Goal: Transaction & Acquisition: Purchase product/service

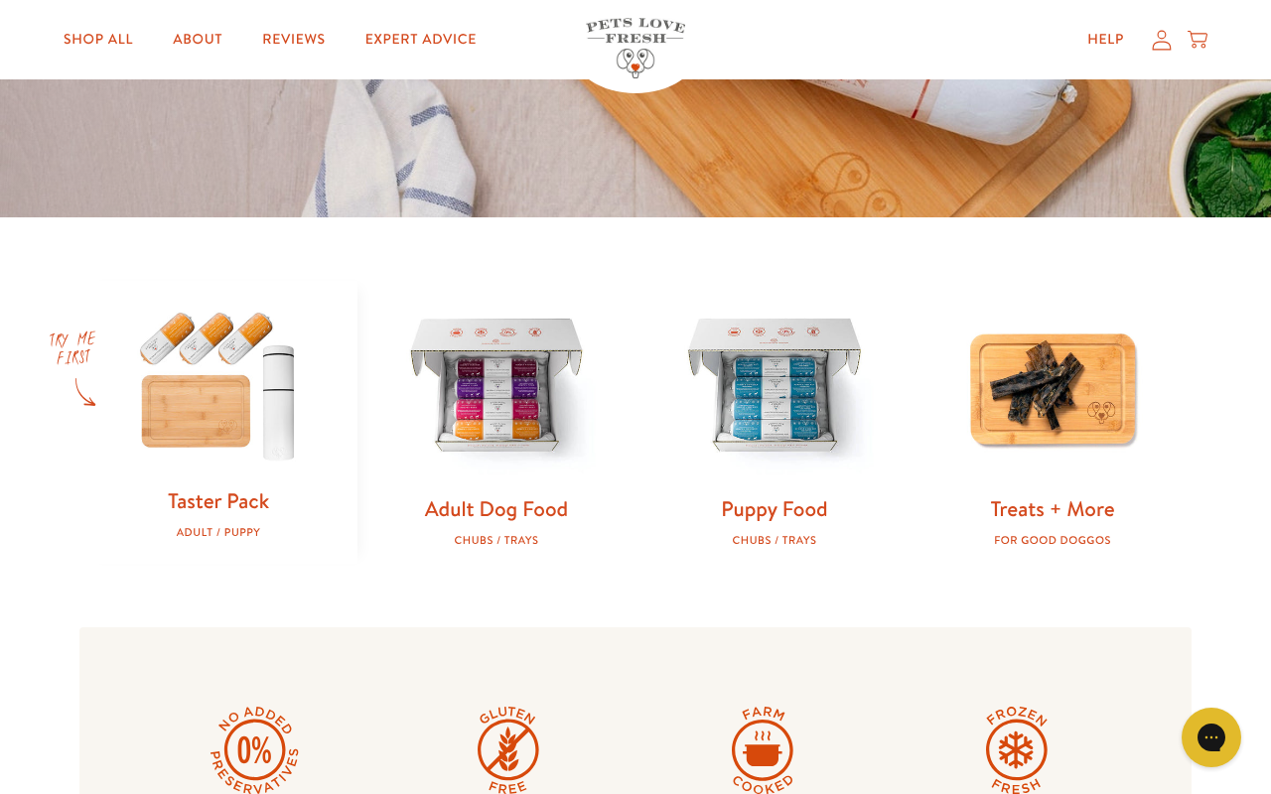
scroll to position [442, 0]
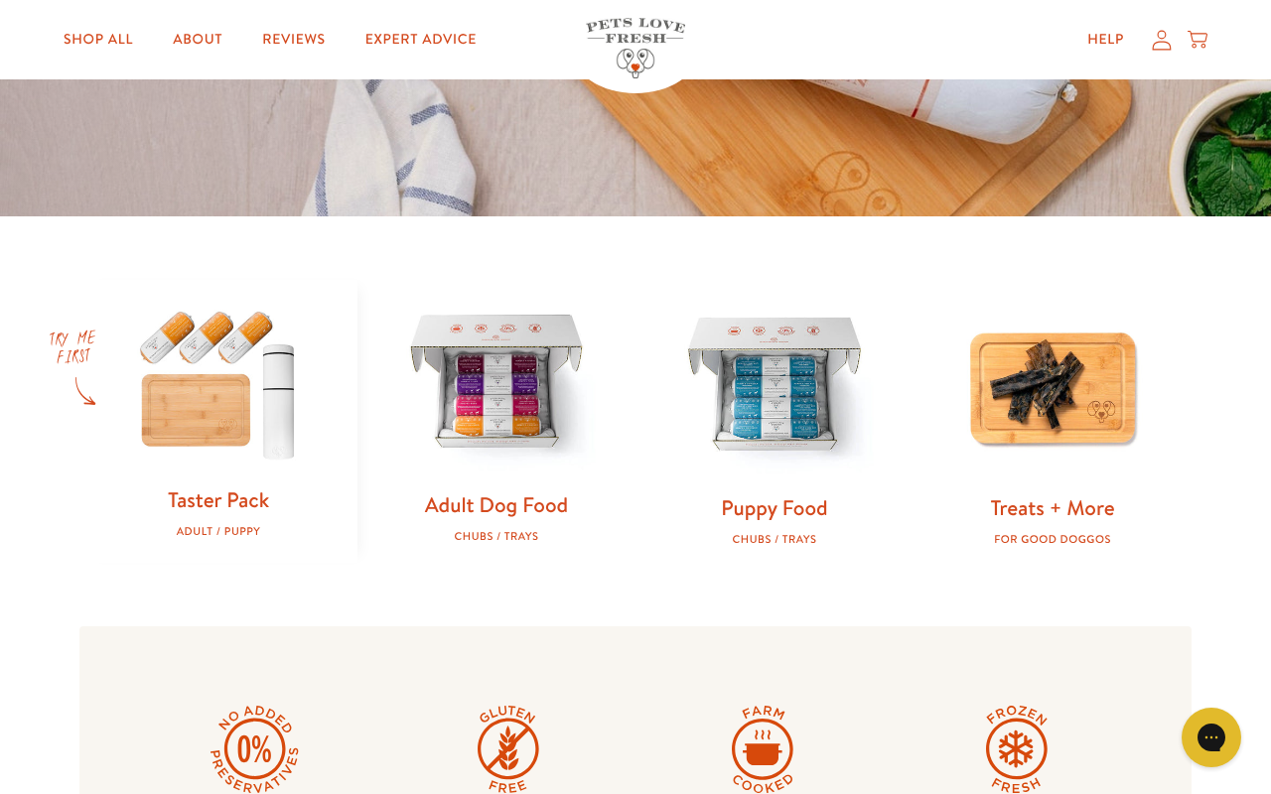
click at [504, 505] on link "Adult Dog Food" at bounding box center [496, 505] width 143 height 29
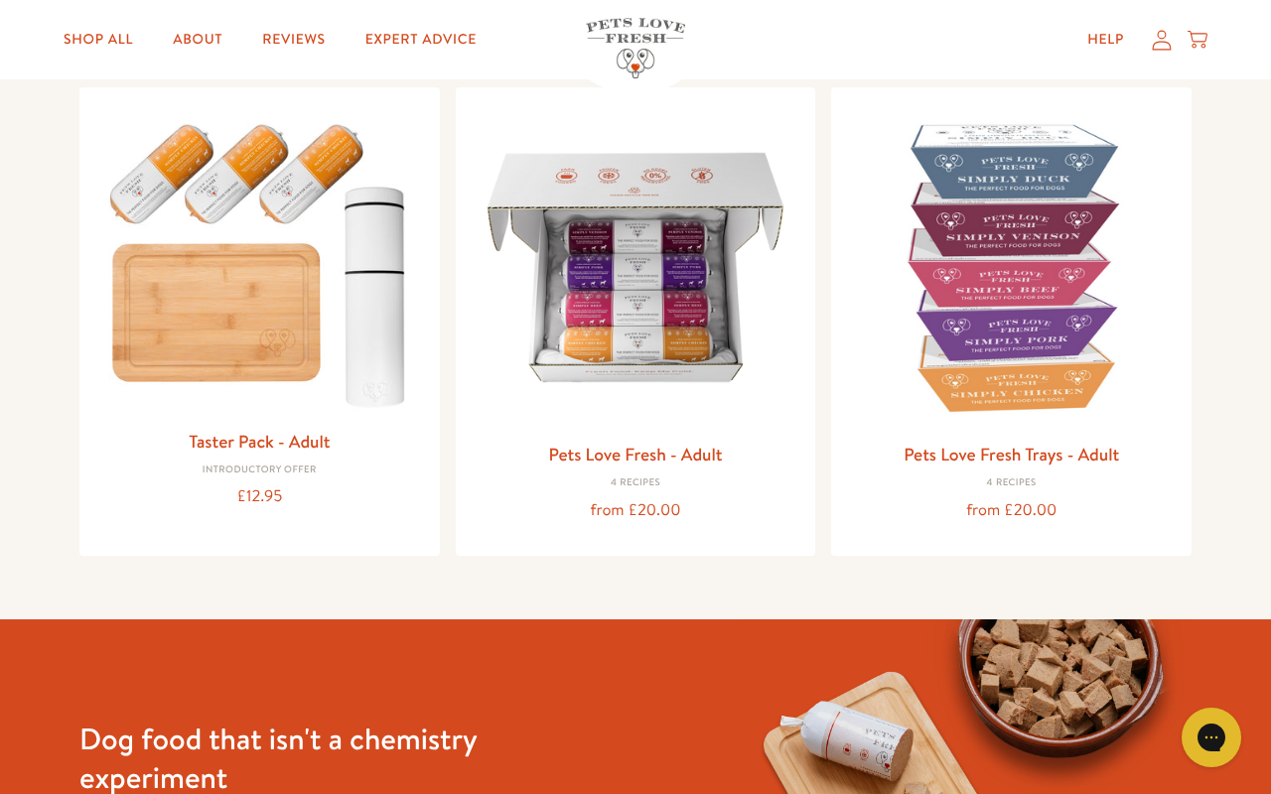
scroll to position [220, 0]
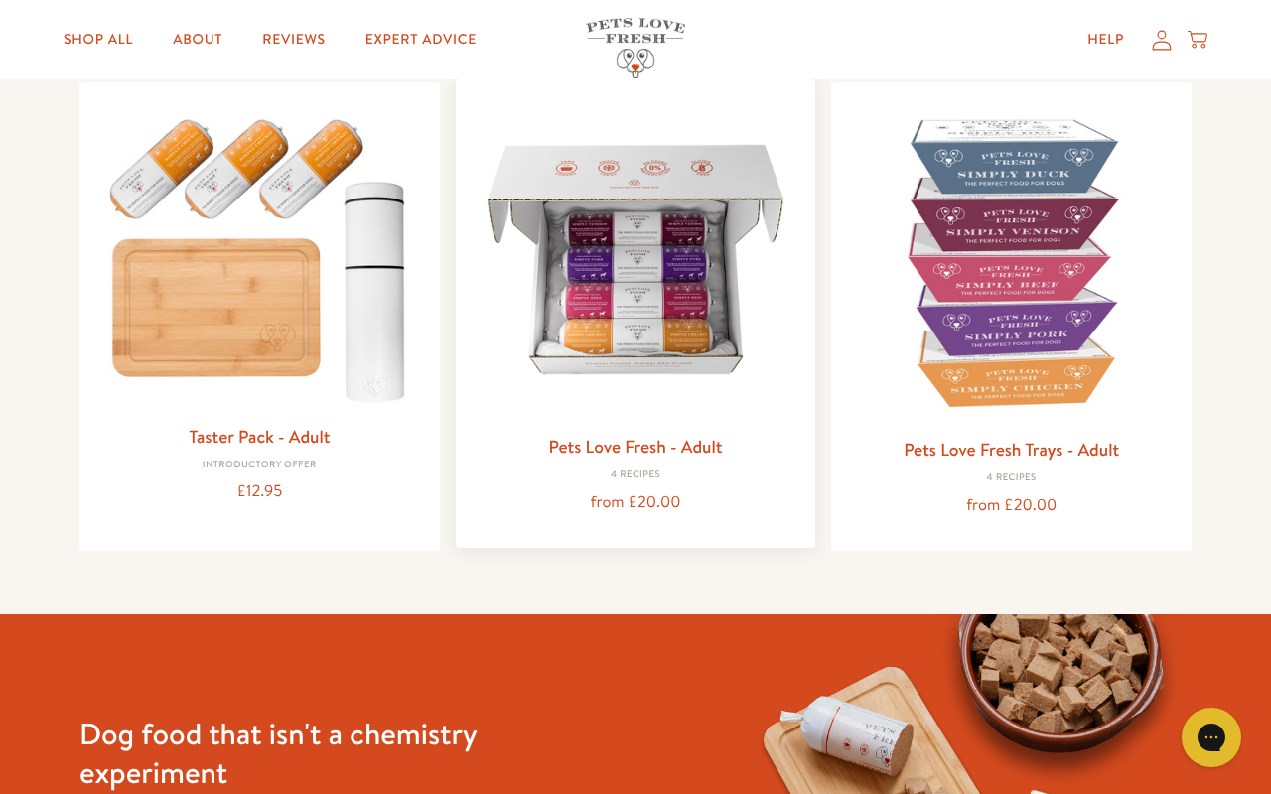
click at [662, 445] on link "Pets Love Fresh - Adult" at bounding box center [635, 446] width 174 height 25
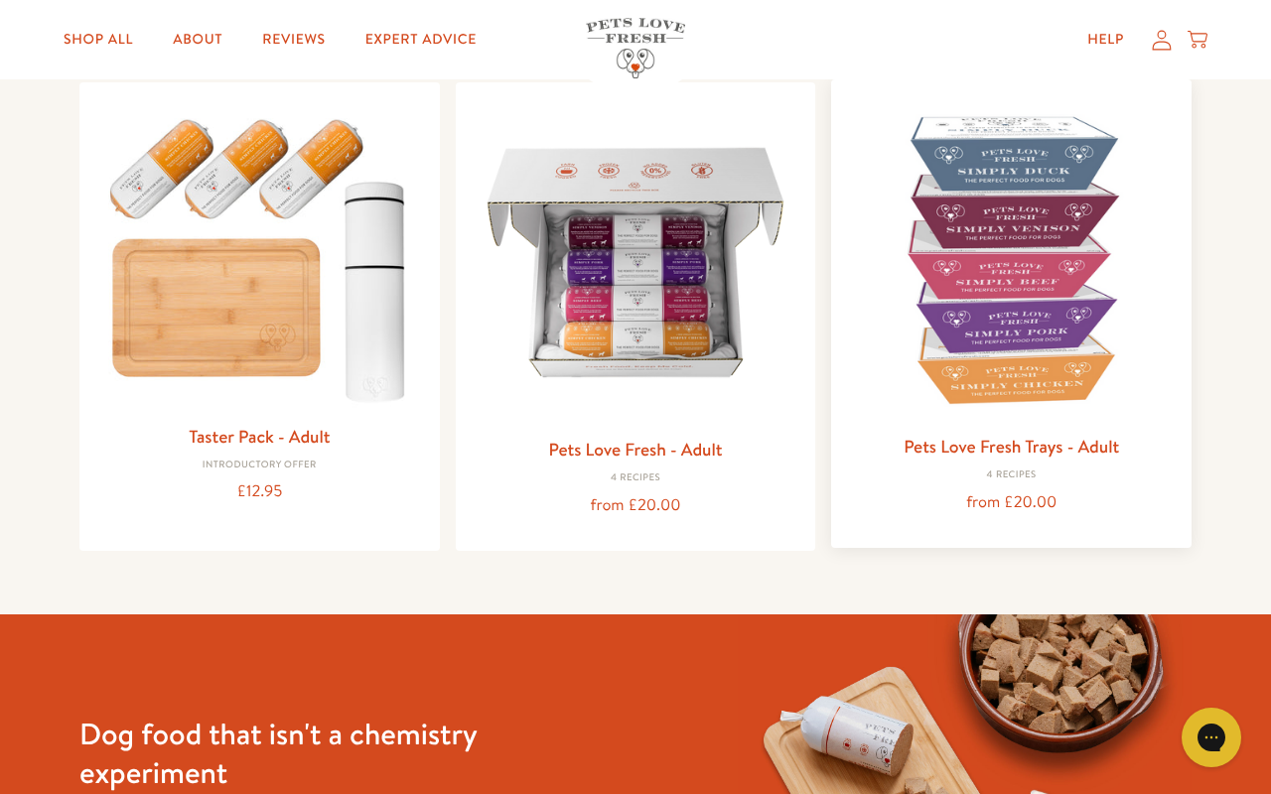
click at [1004, 446] on link "Pets Love Fresh Trays - Adult" at bounding box center [1011, 446] width 215 height 25
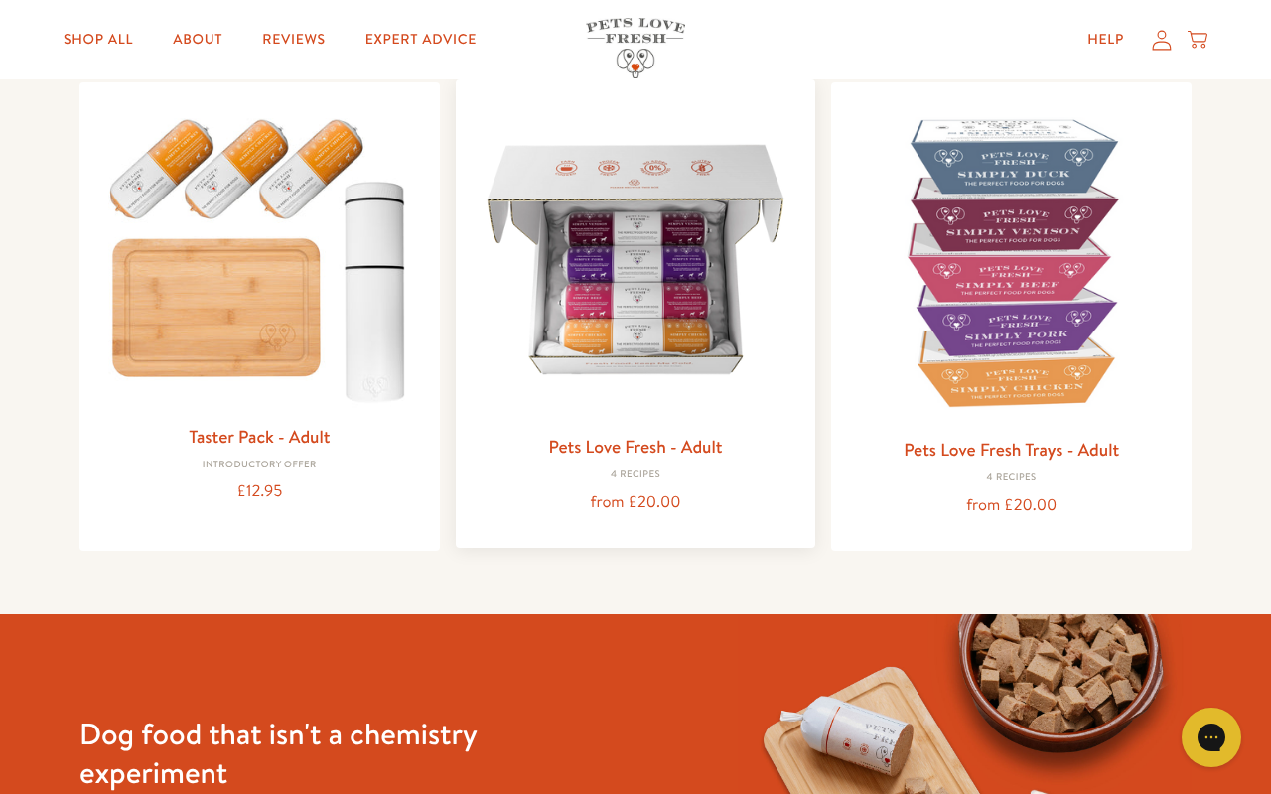
click at [635, 303] on img at bounding box center [636, 259] width 329 height 329
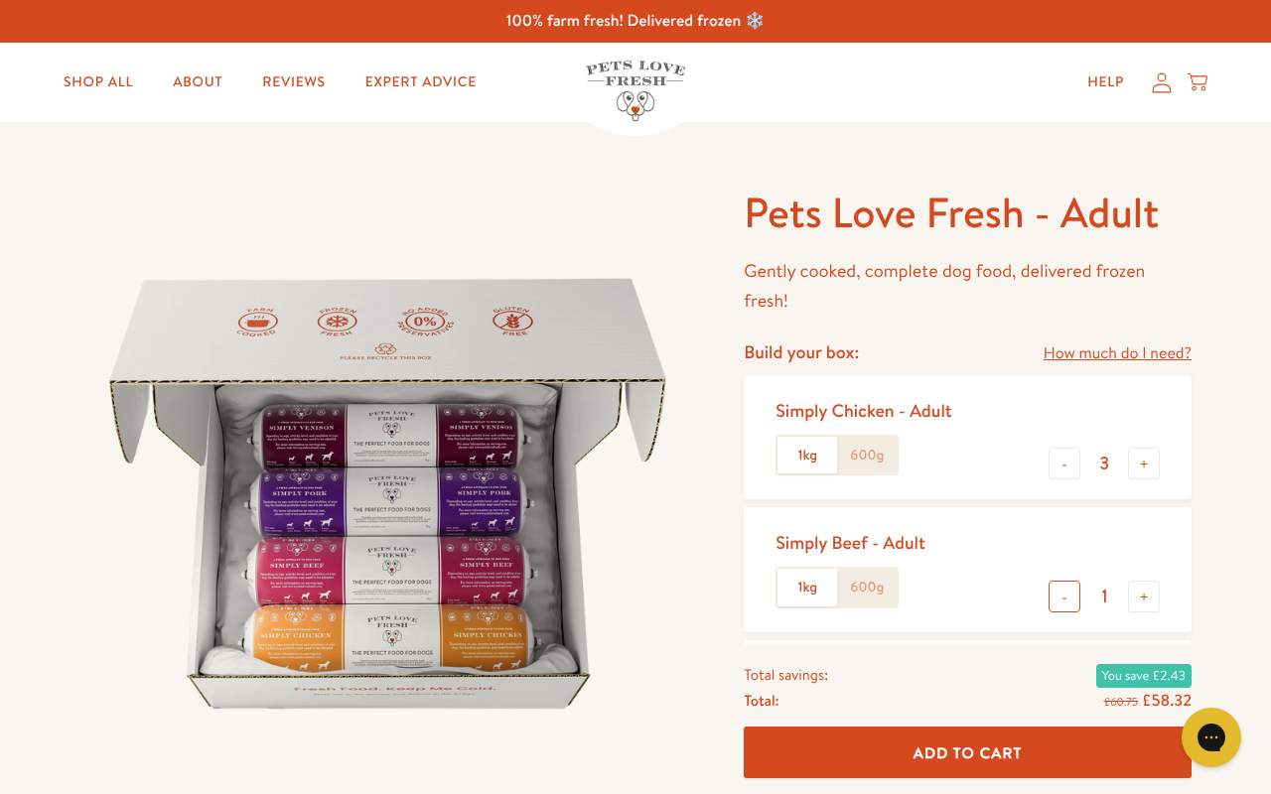
click at [1065, 590] on button "-" at bounding box center [1065, 597] width 32 height 32
type input "0"
click at [434, 589] on img at bounding box center [387, 494] width 617 height 617
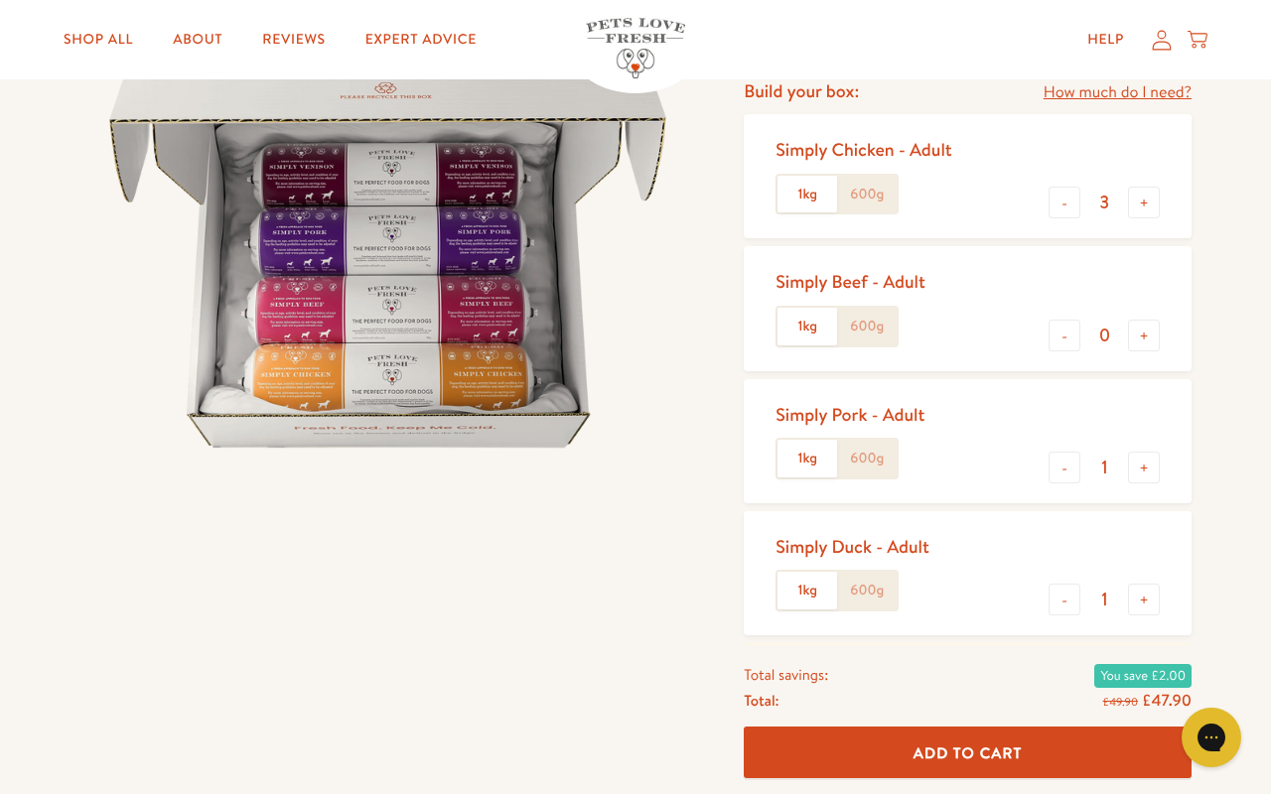
scroll to position [271, 0]
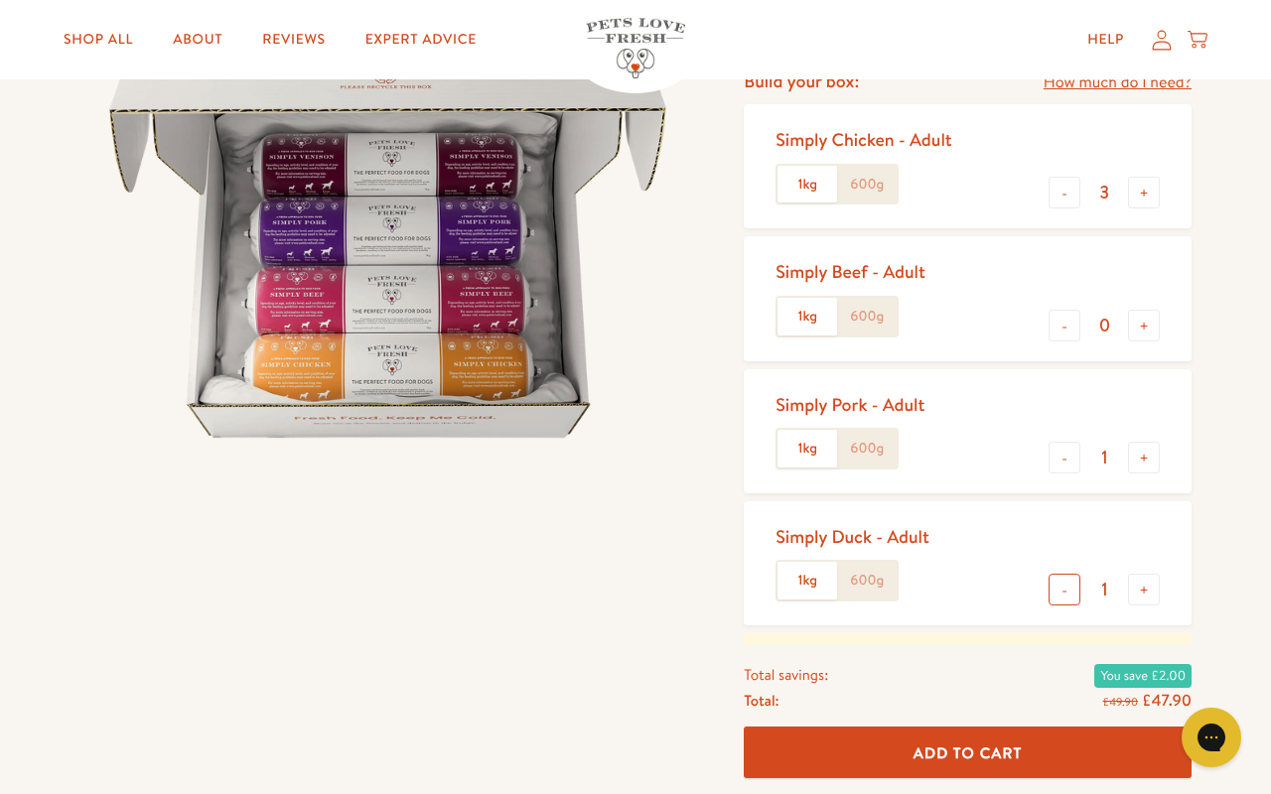
click at [1069, 581] on button "-" at bounding box center [1065, 590] width 32 height 32
type input "0"
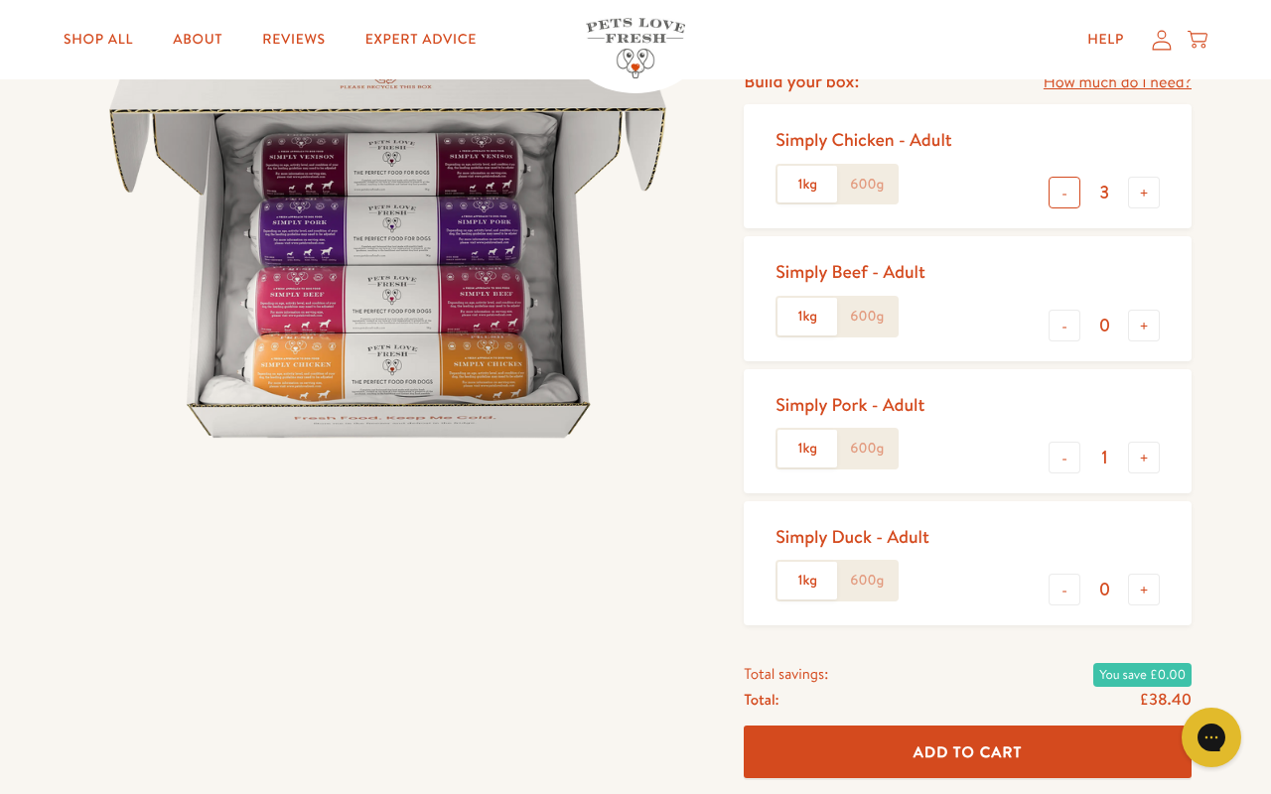
click at [1067, 188] on button "-" at bounding box center [1065, 193] width 32 height 32
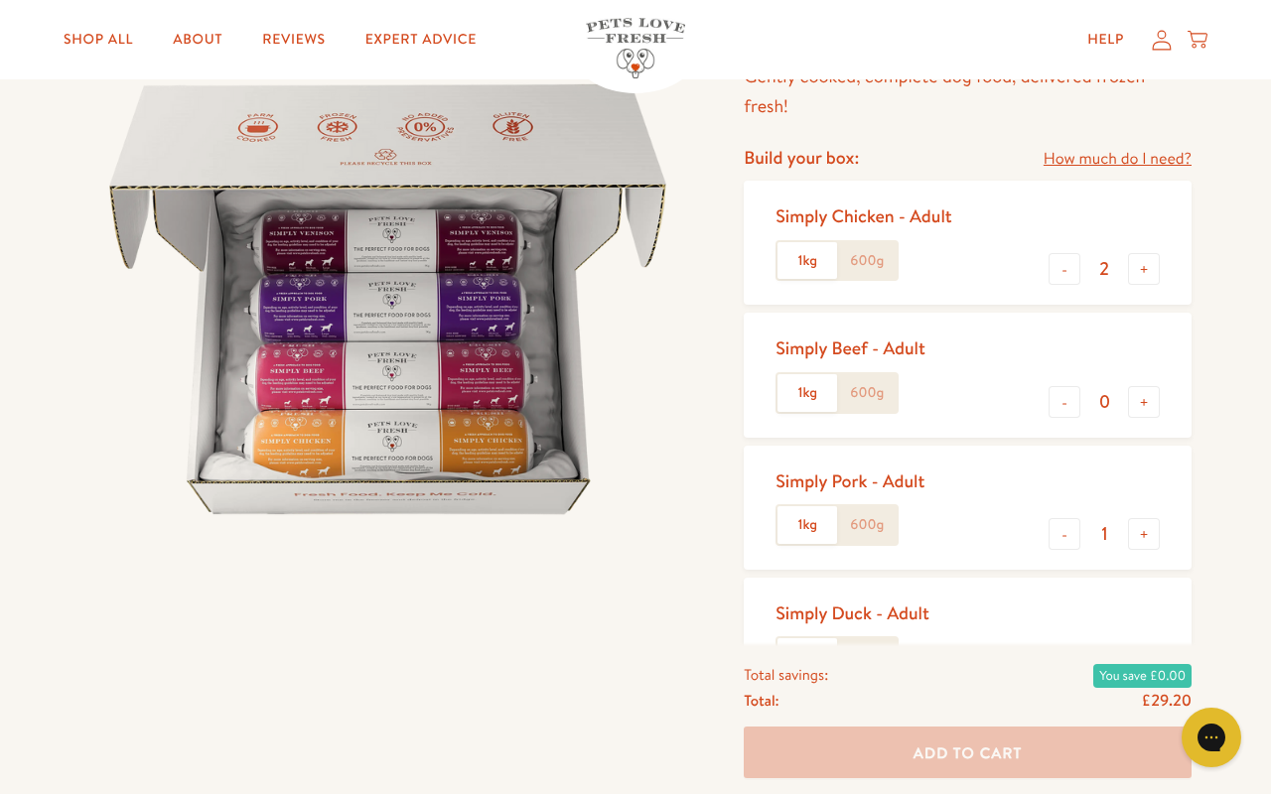
scroll to position [185, 0]
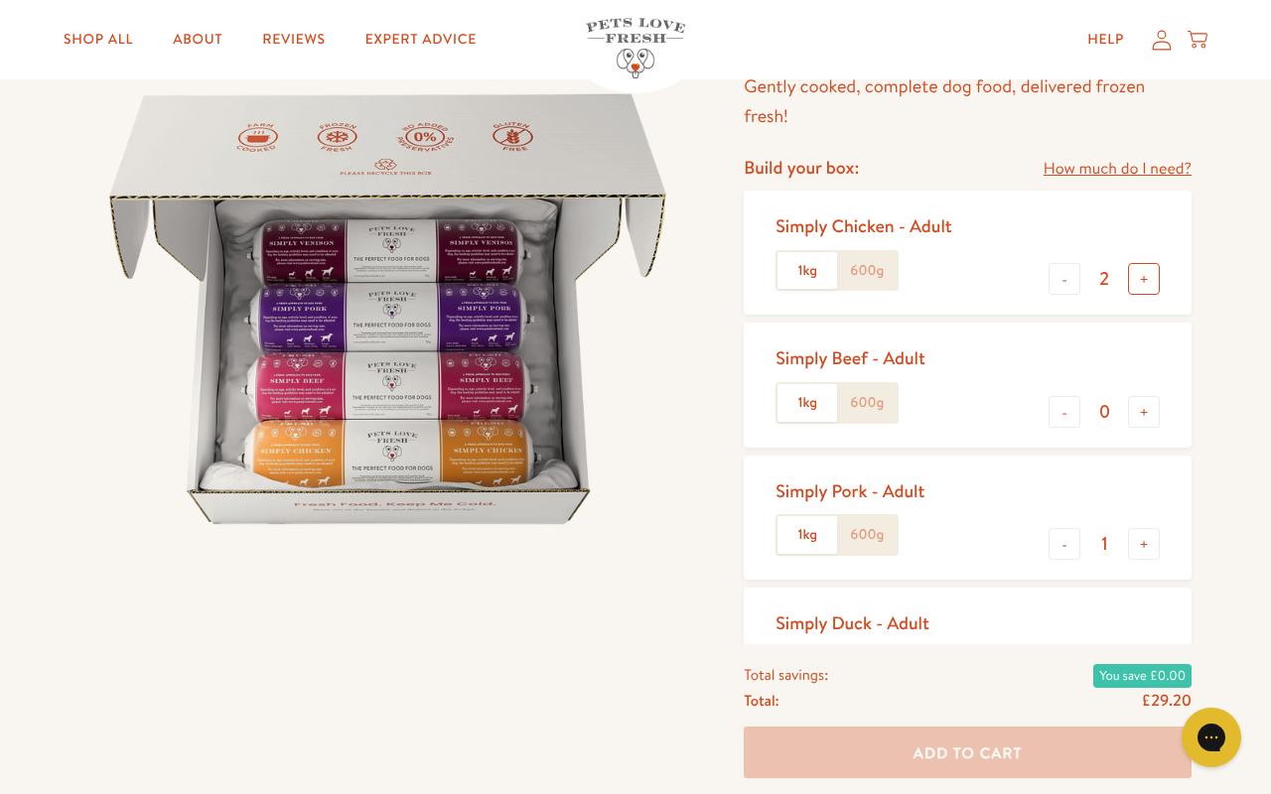
click at [1146, 275] on button "+" at bounding box center [1144, 279] width 32 height 32
type input "3"
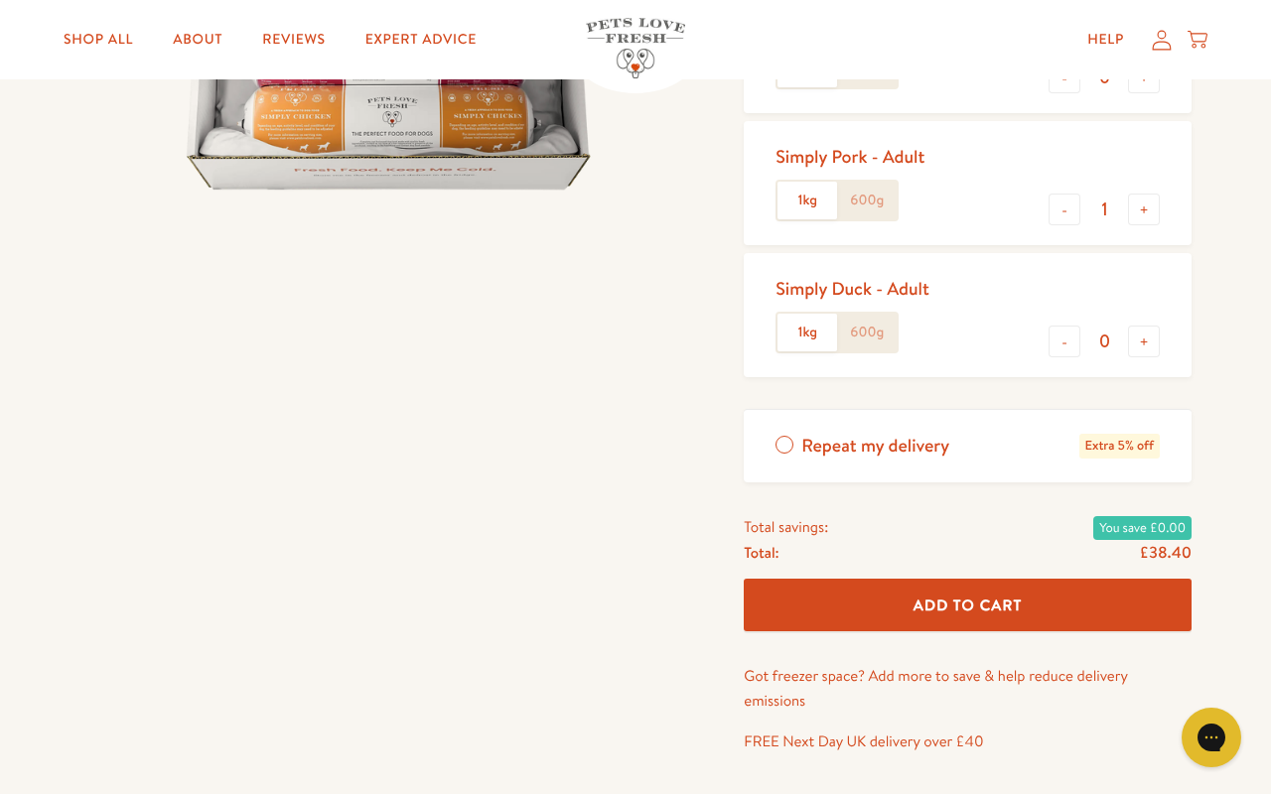
scroll to position [542, 0]
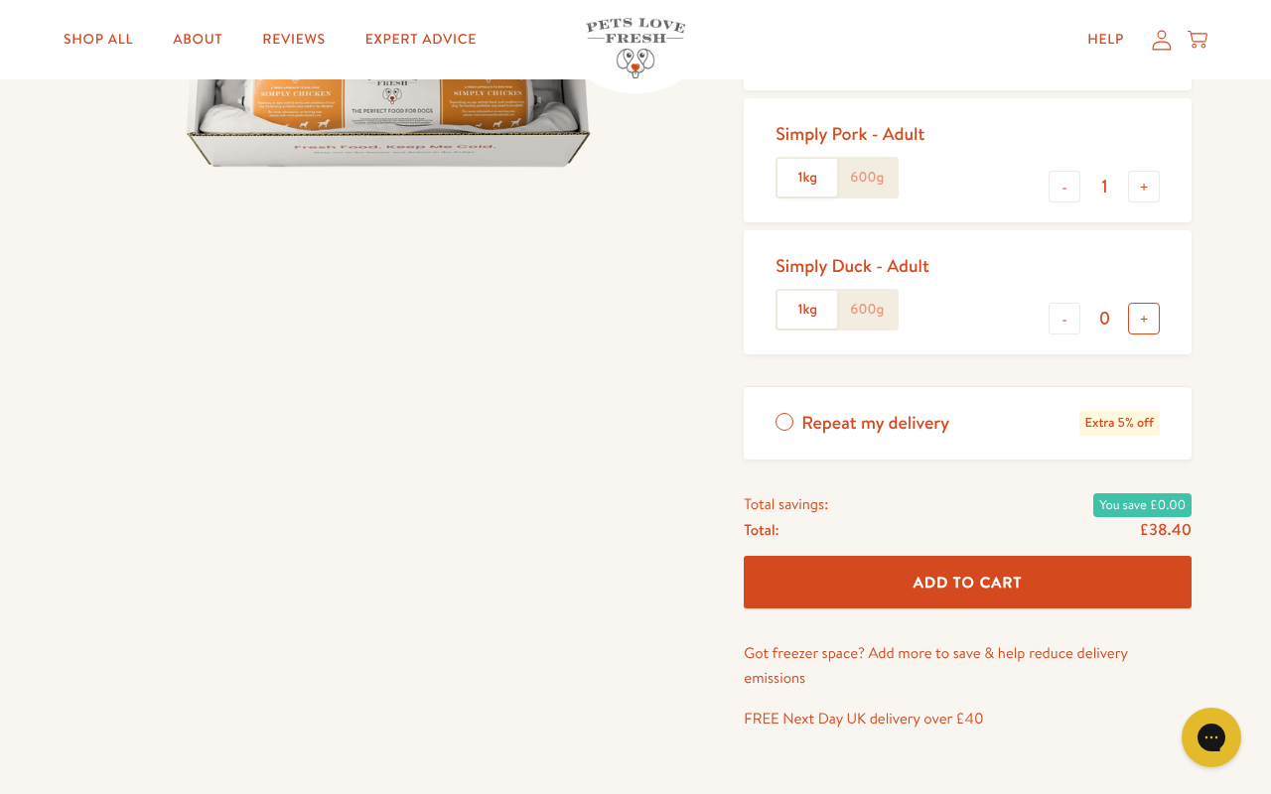
click at [1149, 314] on button "+" at bounding box center [1144, 319] width 32 height 32
type input "1"
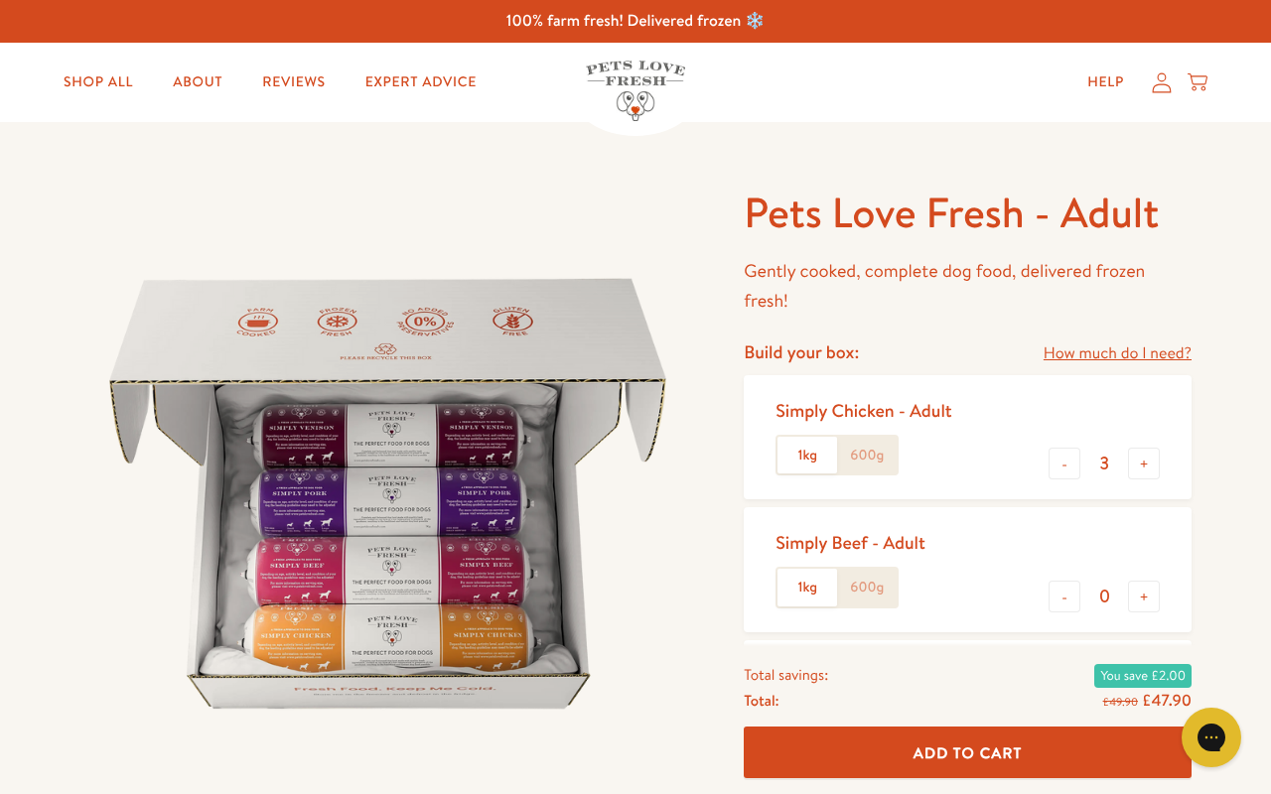
scroll to position [0, 0]
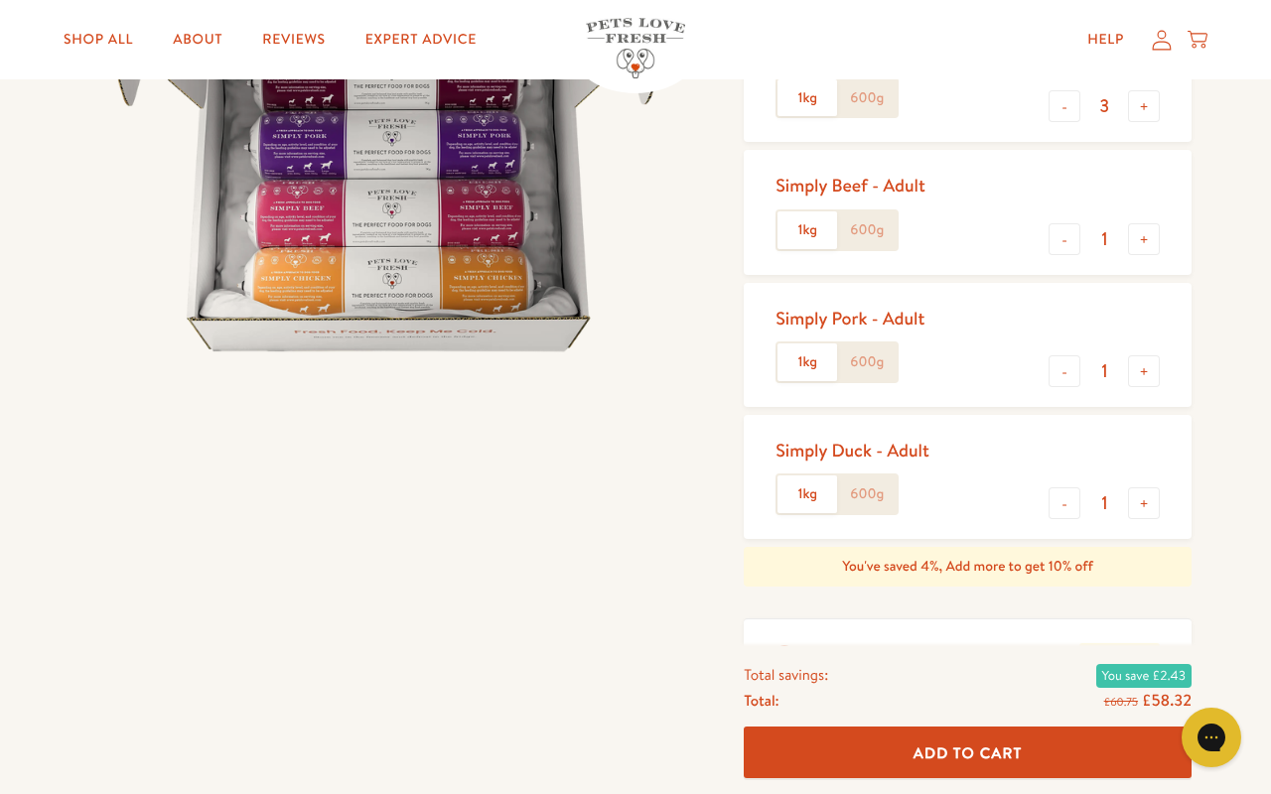
scroll to position [357, 0]
click at [1071, 237] on button "-" at bounding box center [1065, 240] width 32 height 32
type input "0"
click at [1066, 498] on button "-" at bounding box center [1065, 505] width 32 height 32
type input "0"
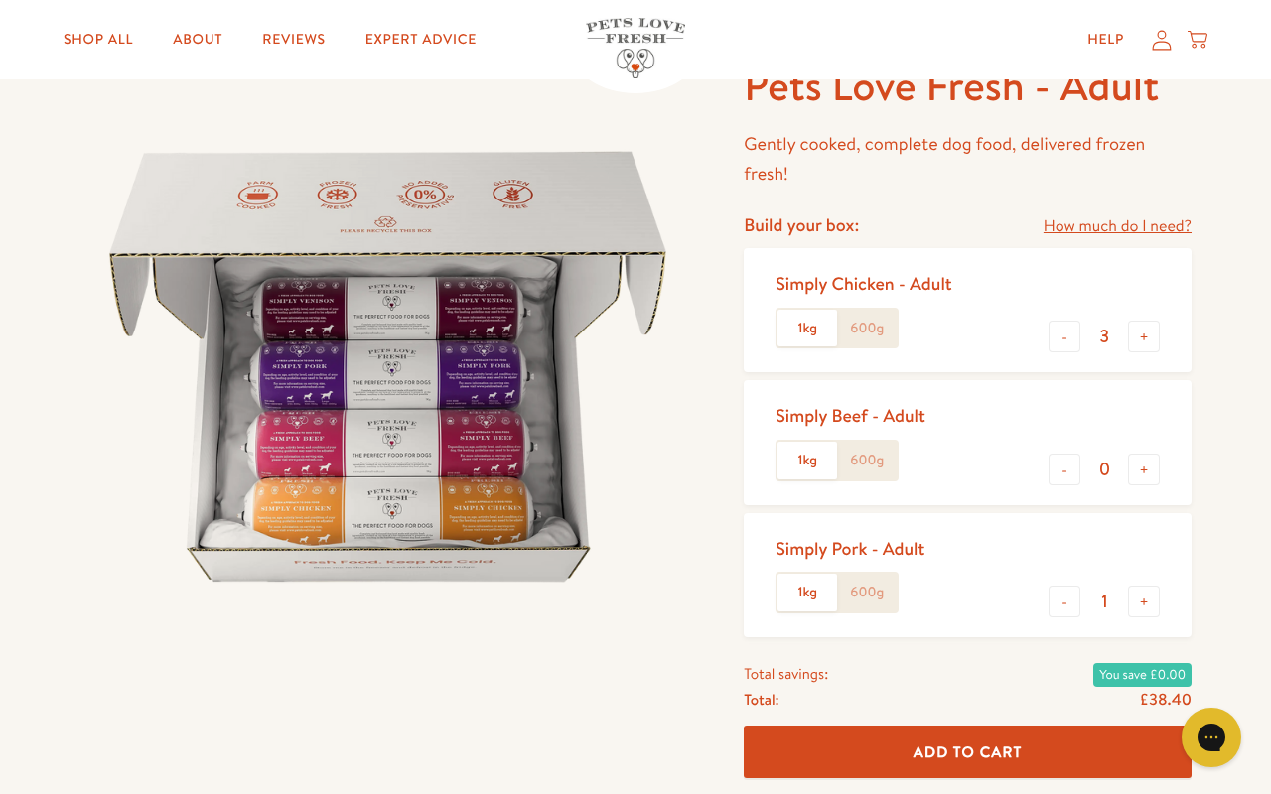
scroll to position [87, 0]
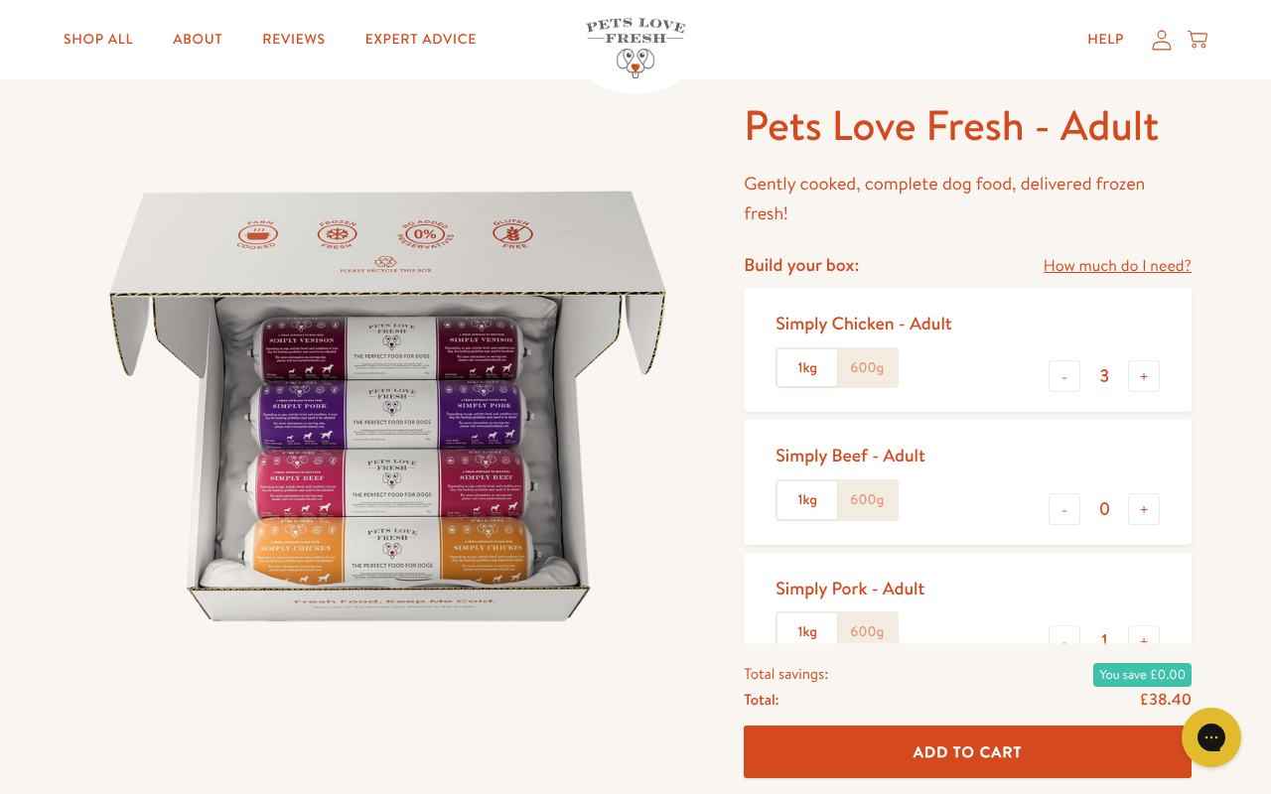
click at [392, 412] on img at bounding box center [387, 406] width 617 height 617
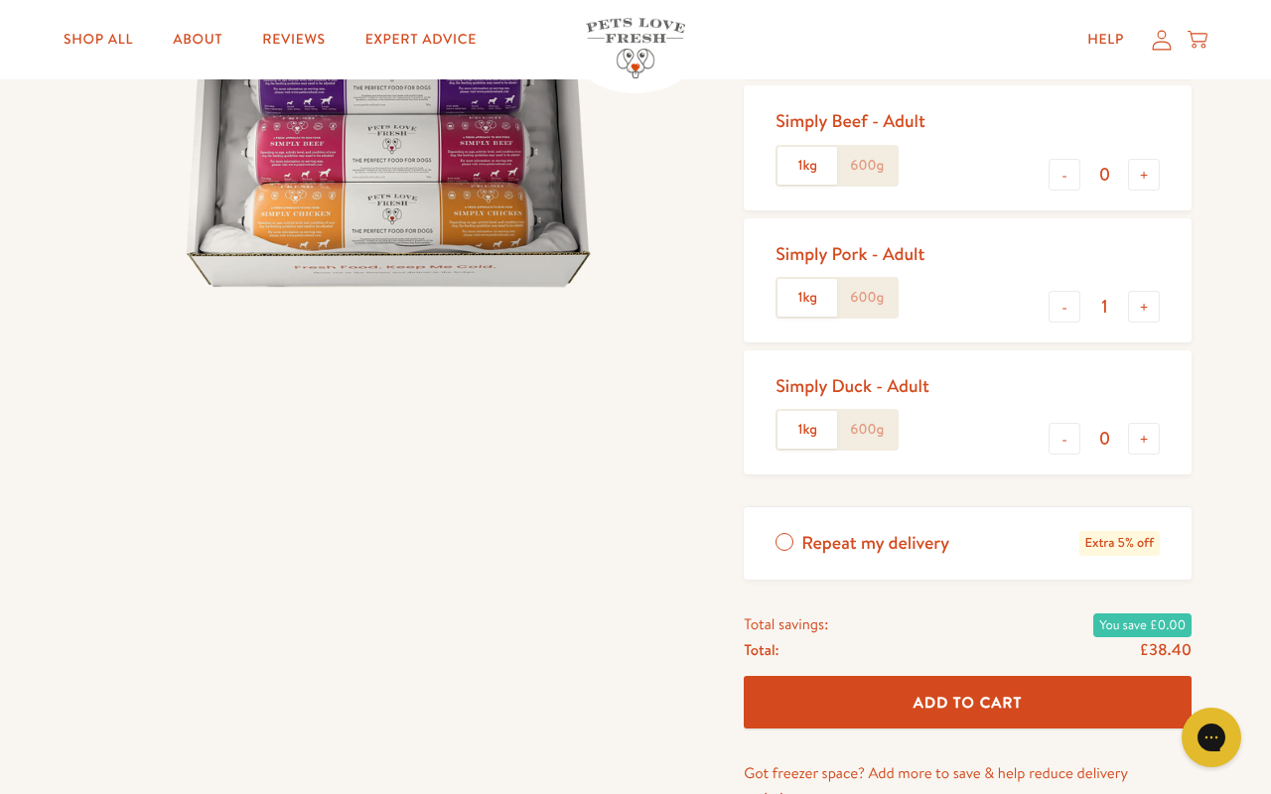
scroll to position [435, 0]
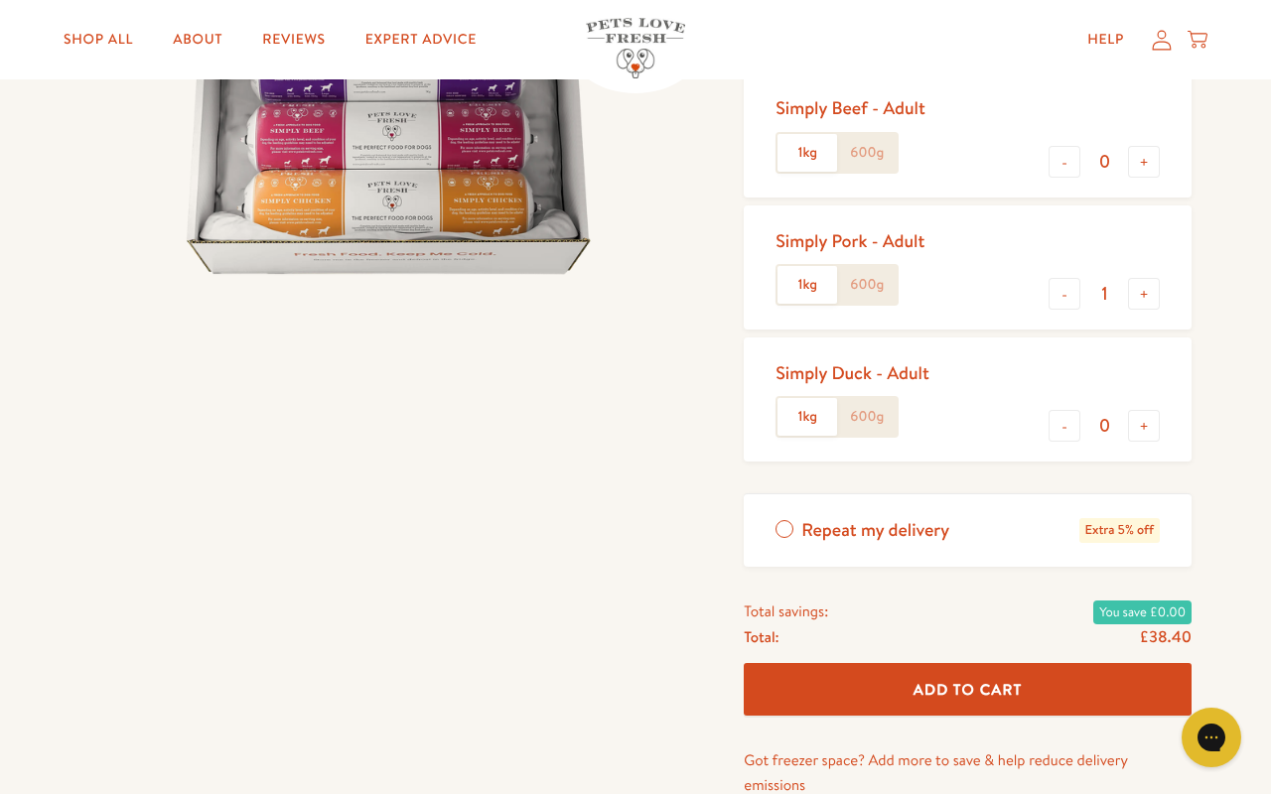
click at [972, 679] on span "Add To Cart" at bounding box center [968, 689] width 109 height 21
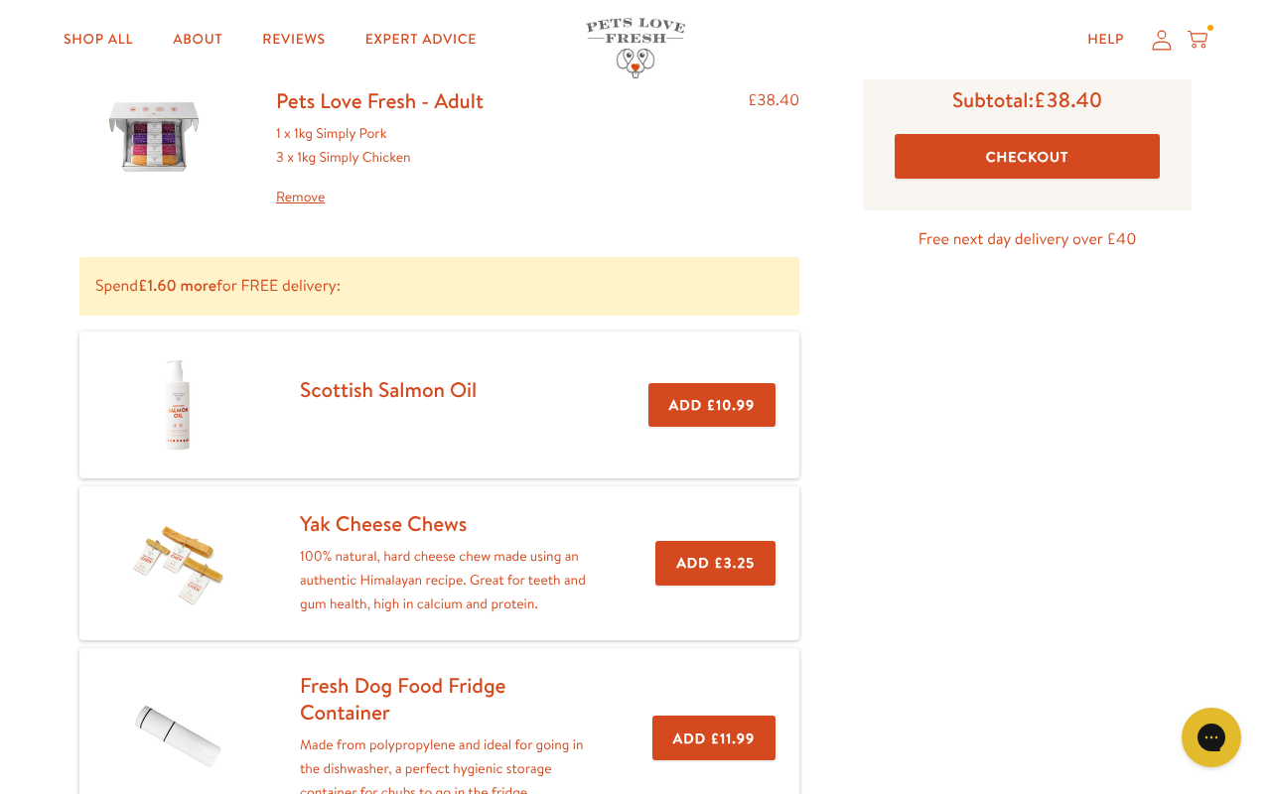
scroll to position [169, 0]
click at [431, 521] on link "Yak Cheese Chews" at bounding box center [383, 524] width 167 height 29
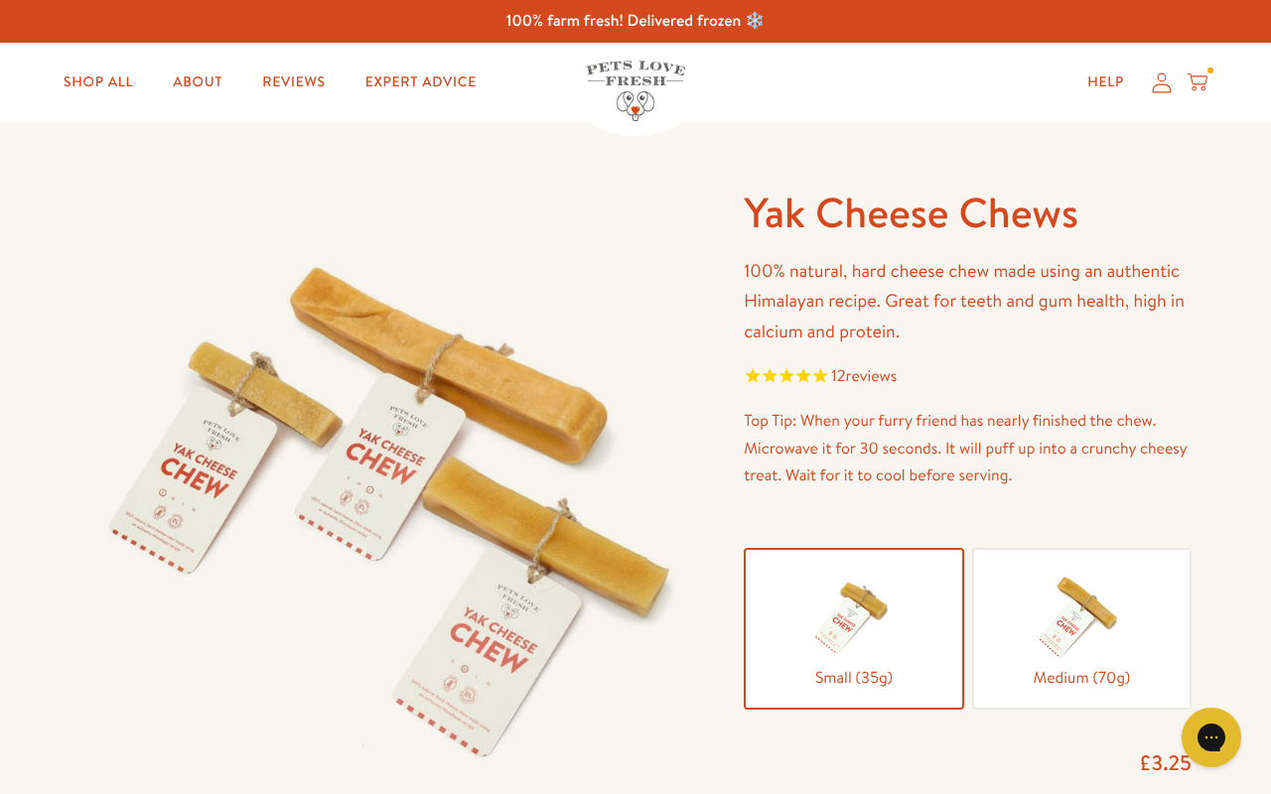
click at [879, 374] on span "reviews" at bounding box center [872, 376] width 52 height 22
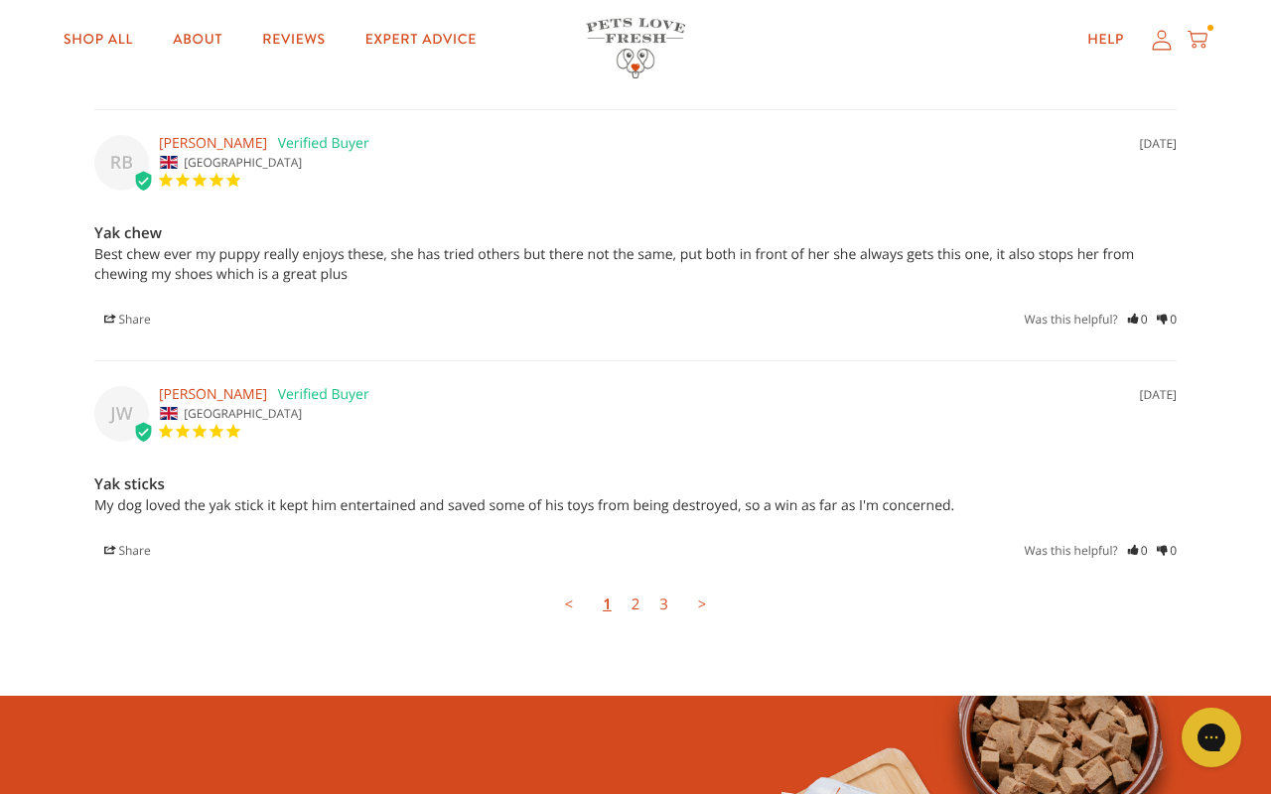
scroll to position [2574, 0]
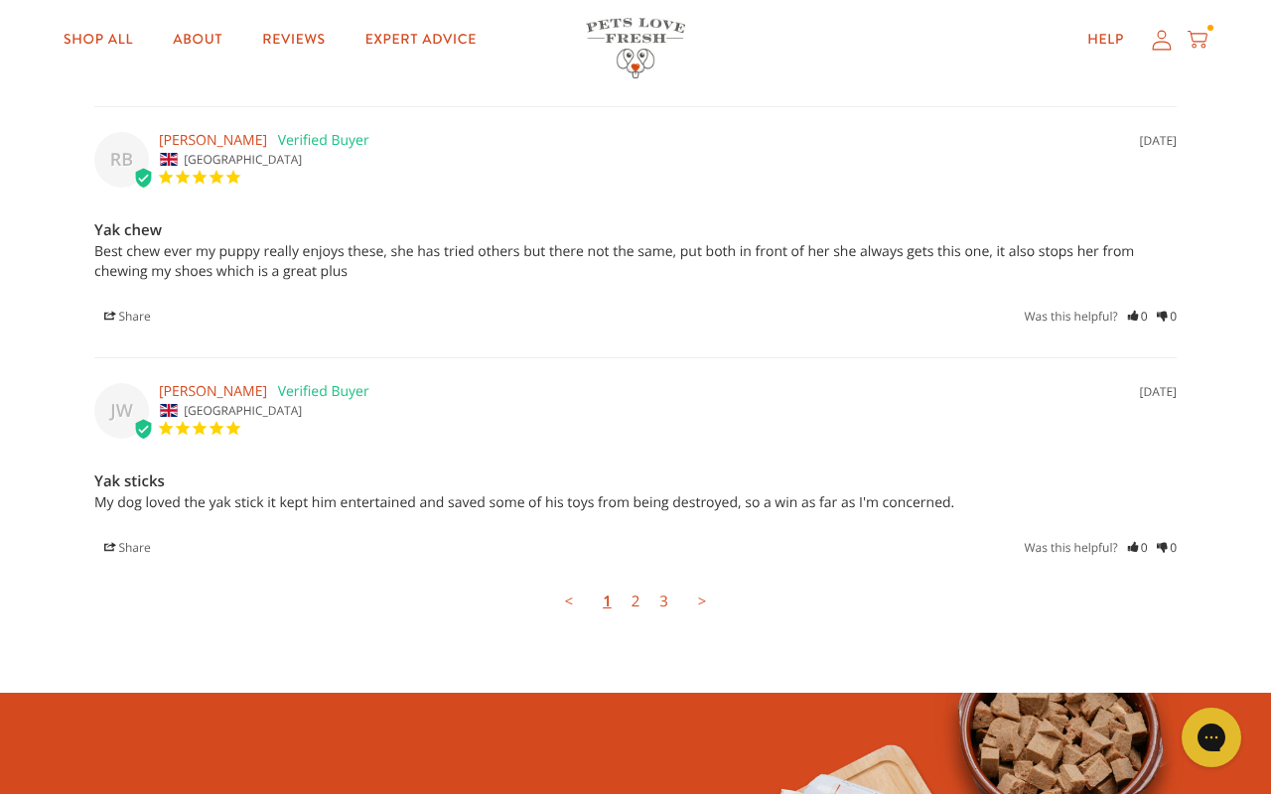
click at [635, 600] on link "2" at bounding box center [636, 602] width 29 height 40
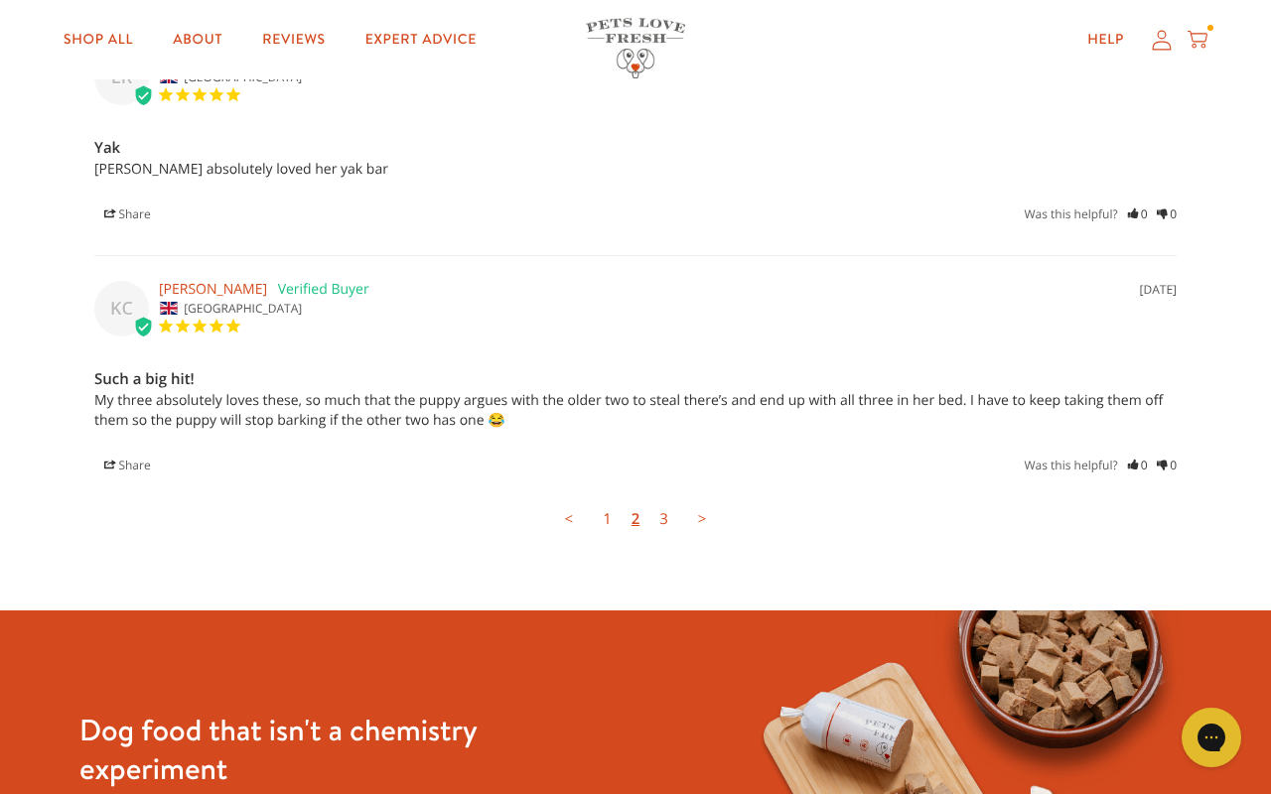
scroll to position [2668, 0]
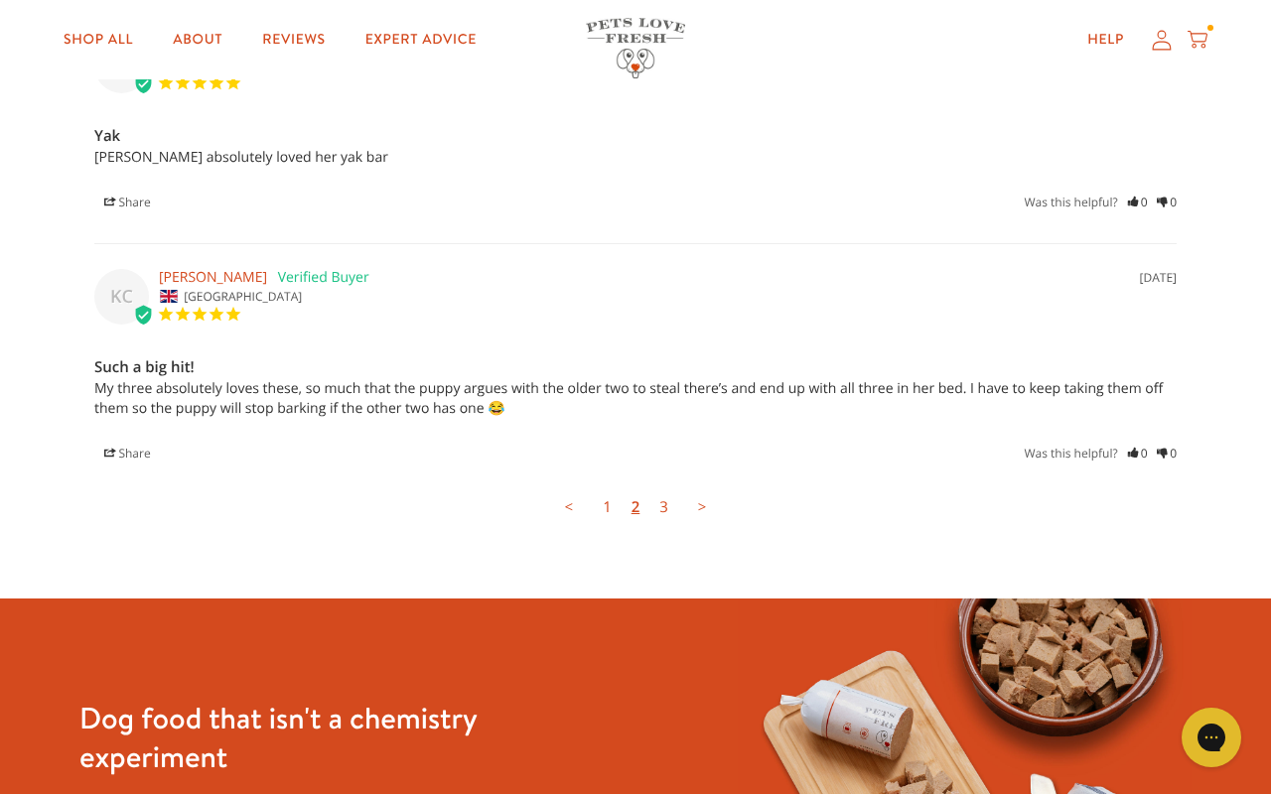
click at [669, 502] on link "3" at bounding box center [663, 508] width 29 height 40
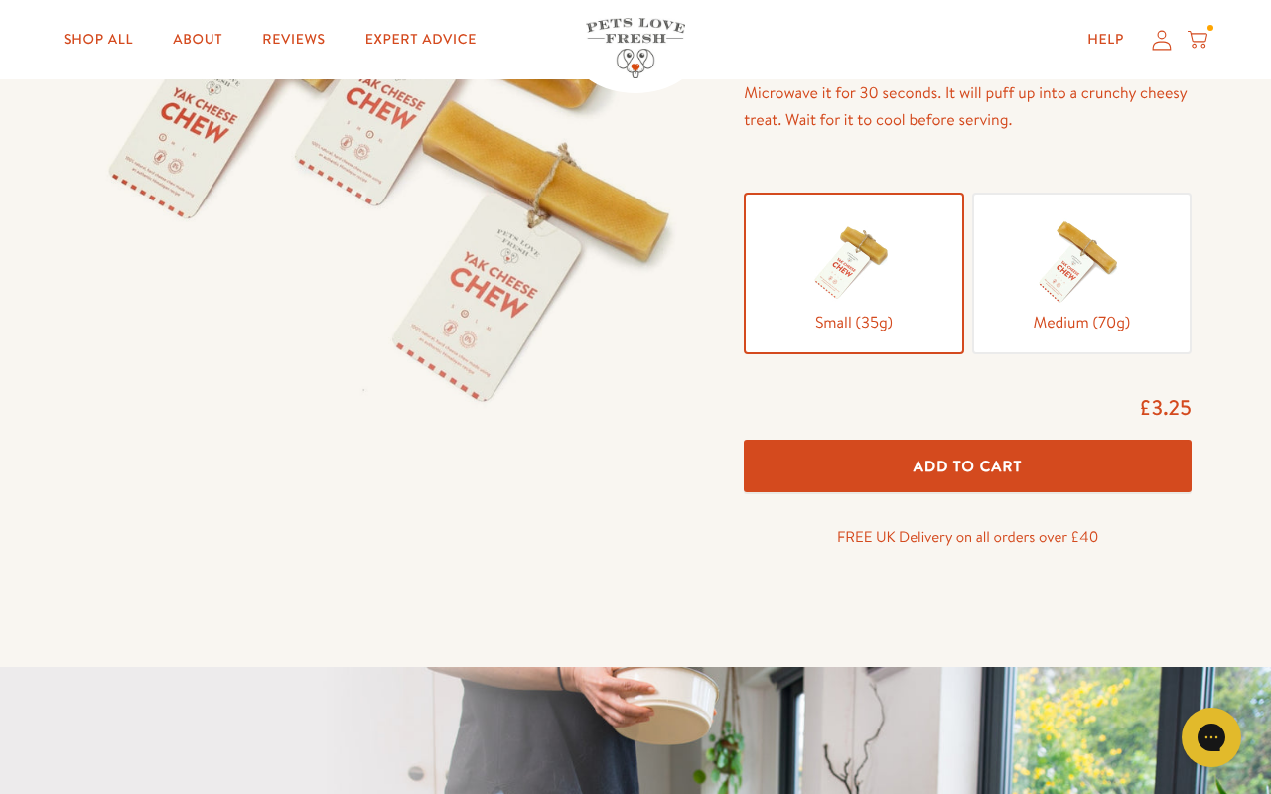
scroll to position [187, 0]
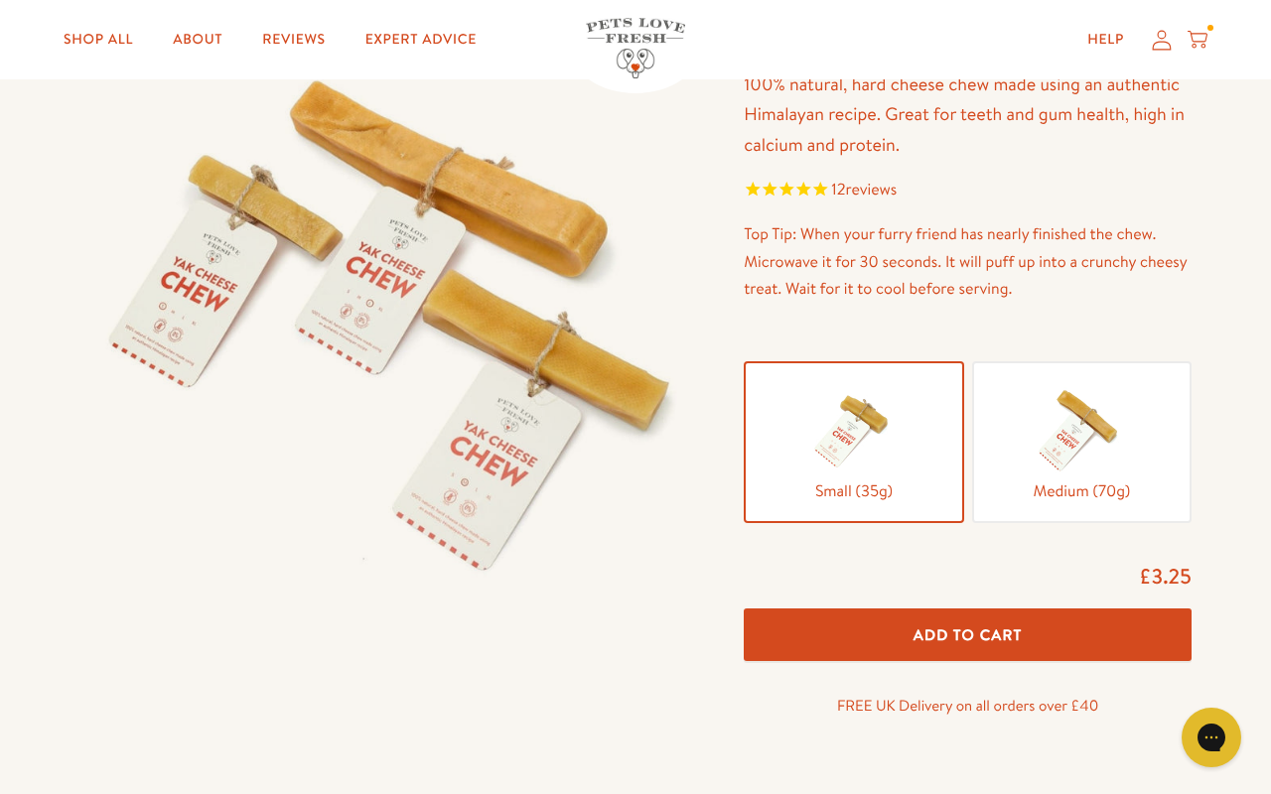
click at [1075, 442] on img at bounding box center [1081, 428] width 99 height 99
click at [0, 0] on input "Medium (70g)" at bounding box center [0, 0] width 0 height 0
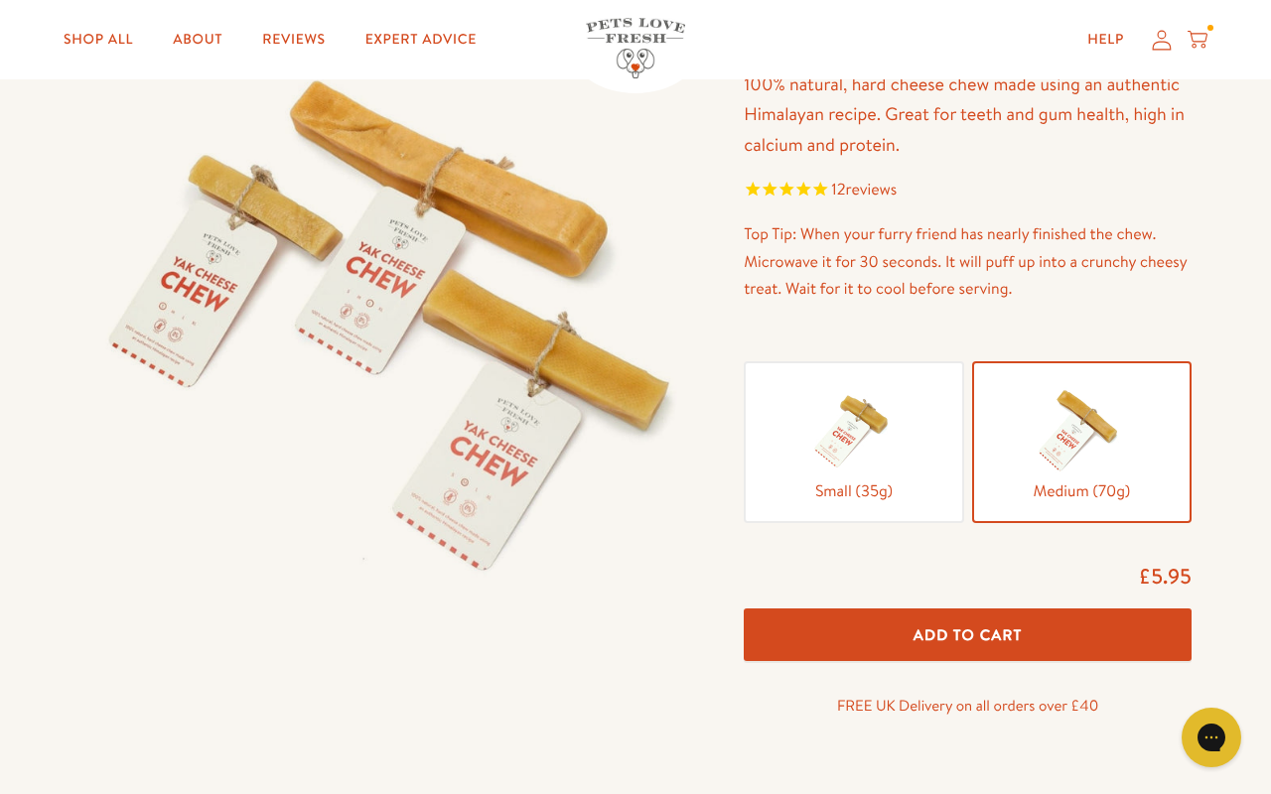
click at [958, 631] on span "Add To Cart" at bounding box center [968, 635] width 109 height 21
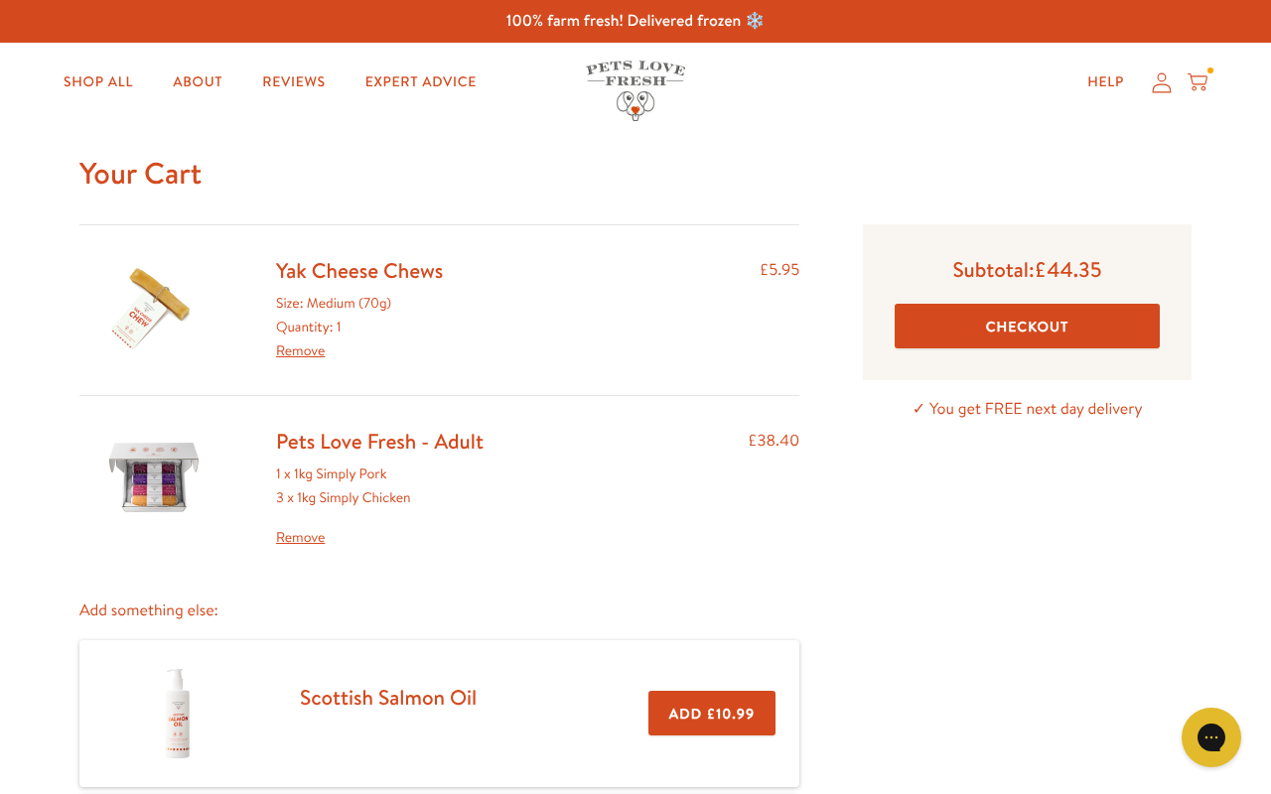
click at [1018, 327] on button "Checkout" at bounding box center [1027, 326] width 265 height 45
